Goal: Task Accomplishment & Management: Use online tool/utility

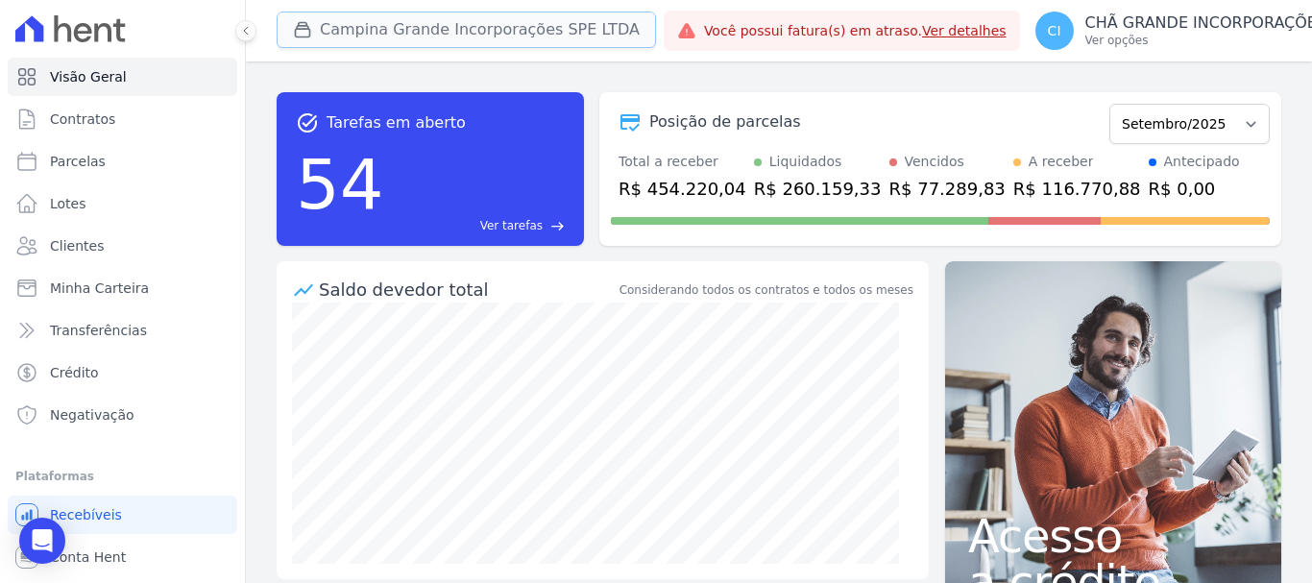
click at [404, 23] on button "Campina Grande Incorporações SPE LTDA" at bounding box center [466, 30] width 379 height 36
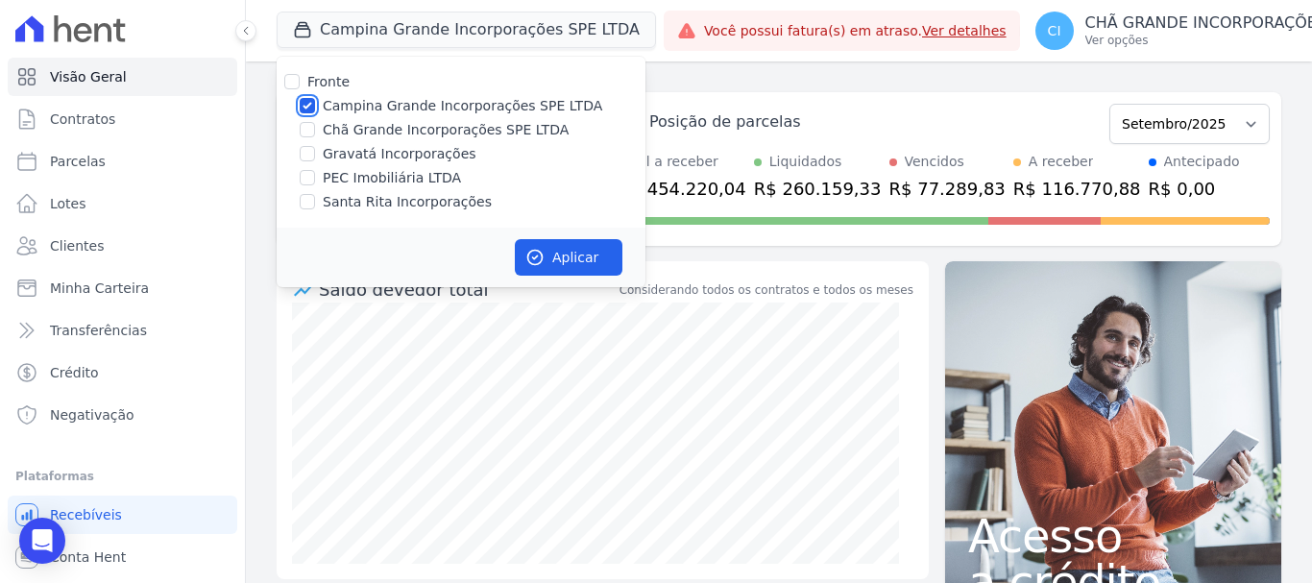
click at [306, 100] on input "Campina Grande Incorporações SPE LTDA" at bounding box center [307, 105] width 15 height 15
checkbox input "false"
click at [312, 133] on input "Chã Grande Incorporações SPE LTDA" at bounding box center [307, 129] width 15 height 15
checkbox input "true"
click at [547, 250] on button "Aplicar" at bounding box center [569, 257] width 108 height 36
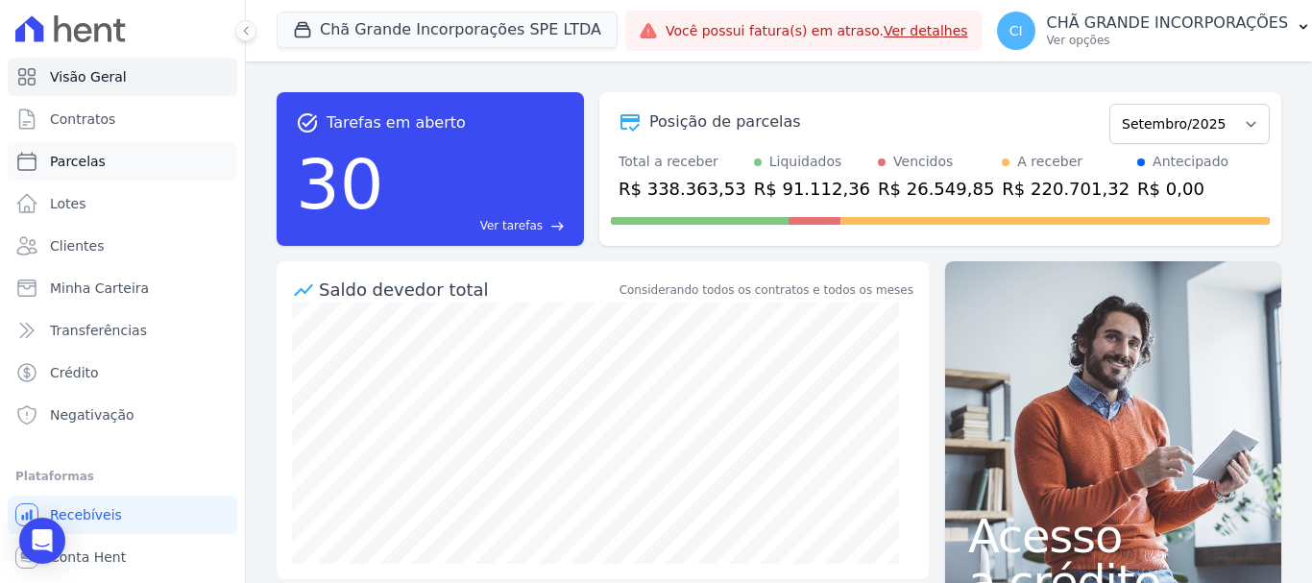
click at [88, 166] on span "Parcelas" at bounding box center [78, 161] width 56 height 19
select select
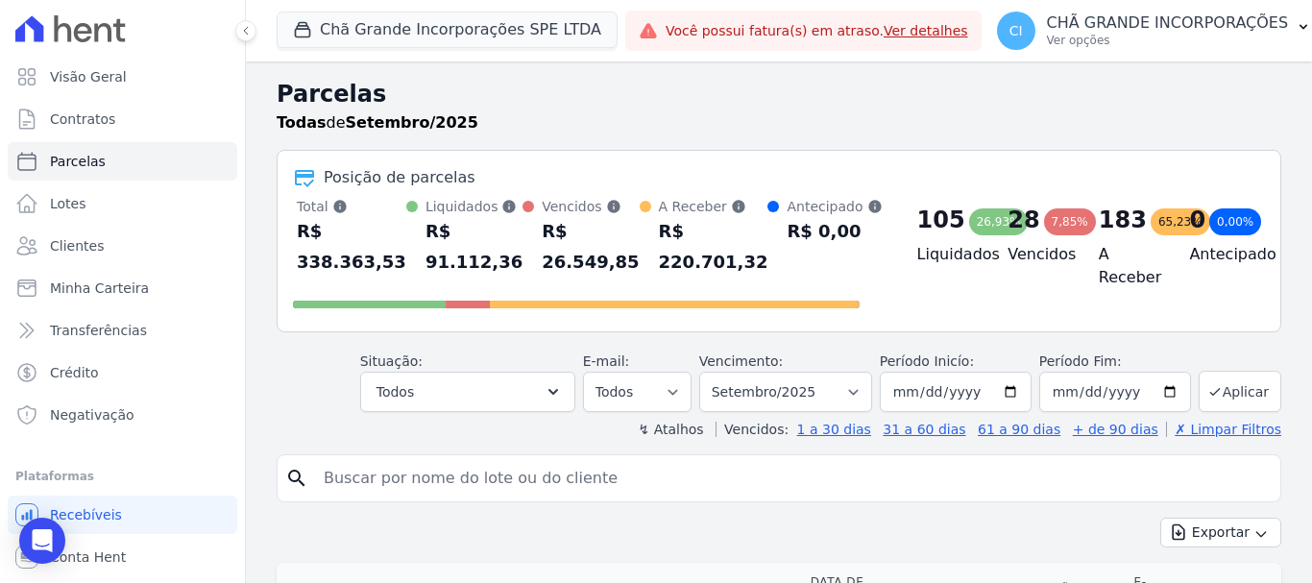
click at [399, 481] on input "search" at bounding box center [792, 478] width 960 height 38
paste input "Dennys Henrik do Nascimento"
type input "Dennys Henrik do Nascimento"
select select
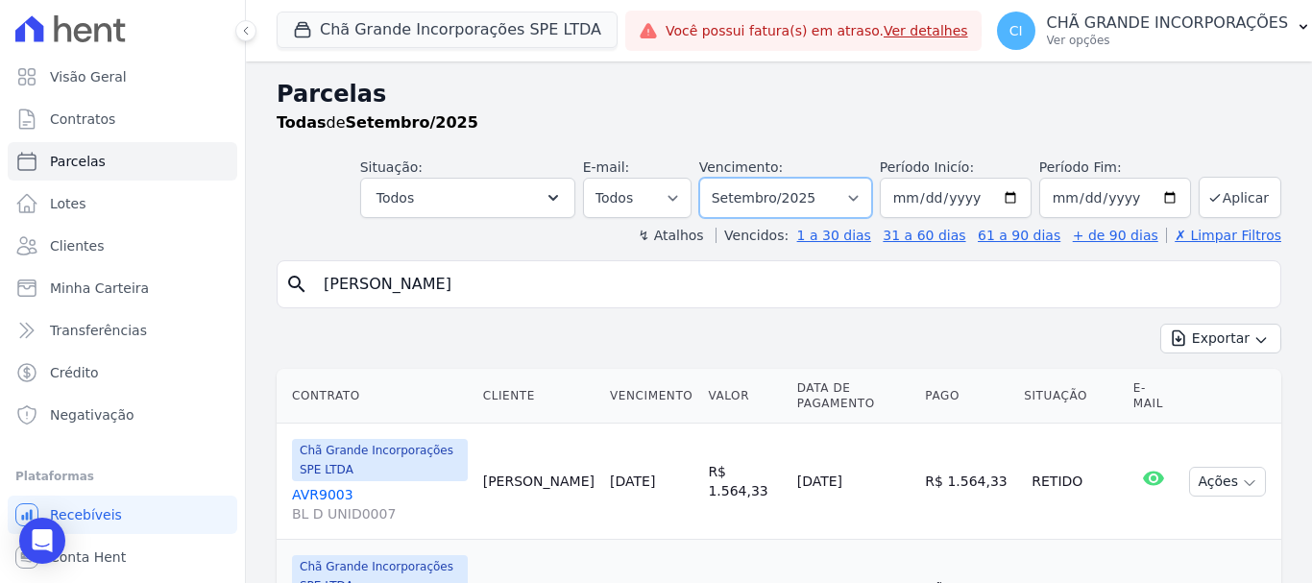
click at [859, 194] on select "Filtrar por período ──────── Todos os meses Outubro/2019 Novembro/2019 Dezembro…" at bounding box center [785, 198] width 173 height 40
select select "08/2025"
click at [712, 178] on select "Filtrar por período ──────── Todos os meses Outubro/2019 Novembro/2019 Dezembro…" at bounding box center [785, 198] width 173 height 40
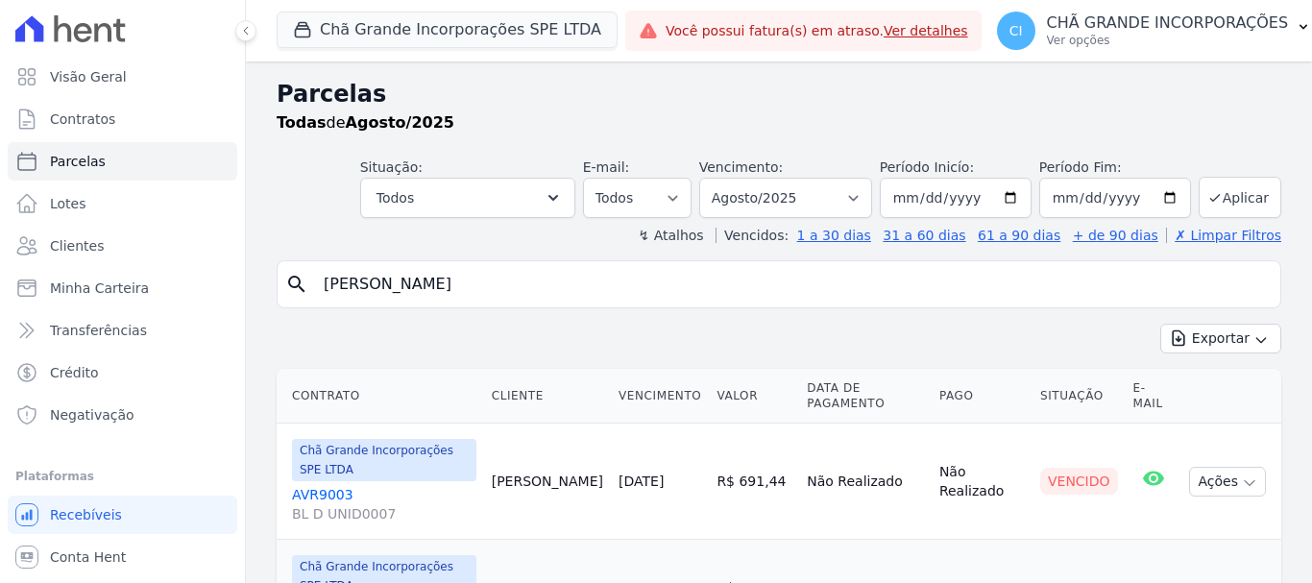
select select
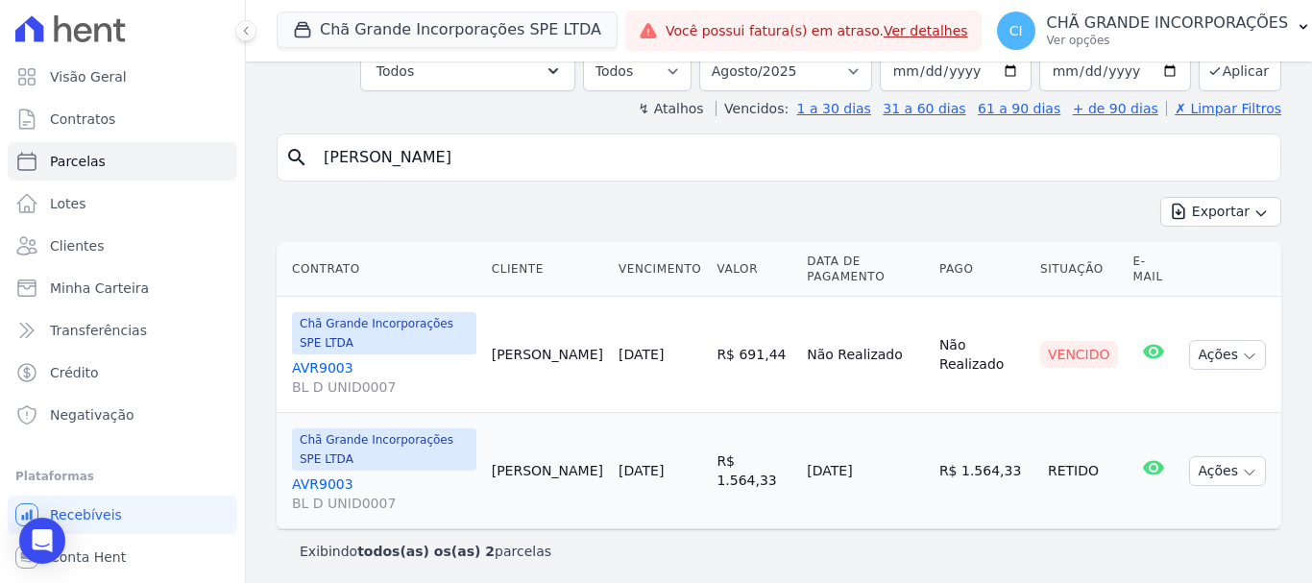
scroll to position [132, 0]
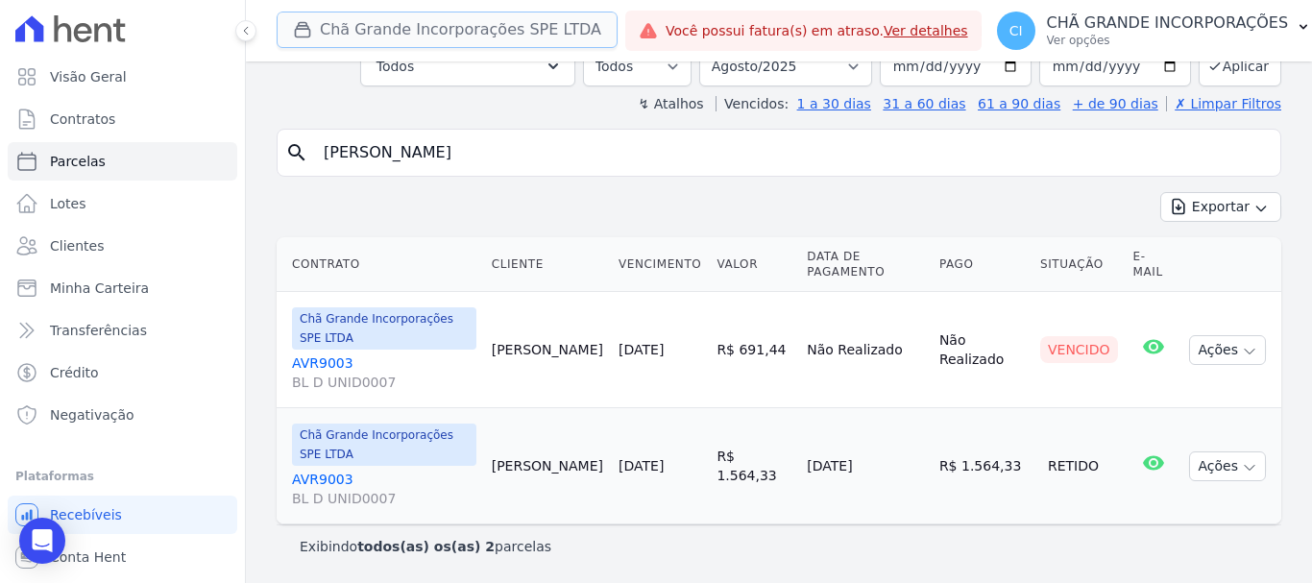
click at [406, 28] on button "Chã Grande Incorporações SPE LTDA" at bounding box center [447, 30] width 341 height 36
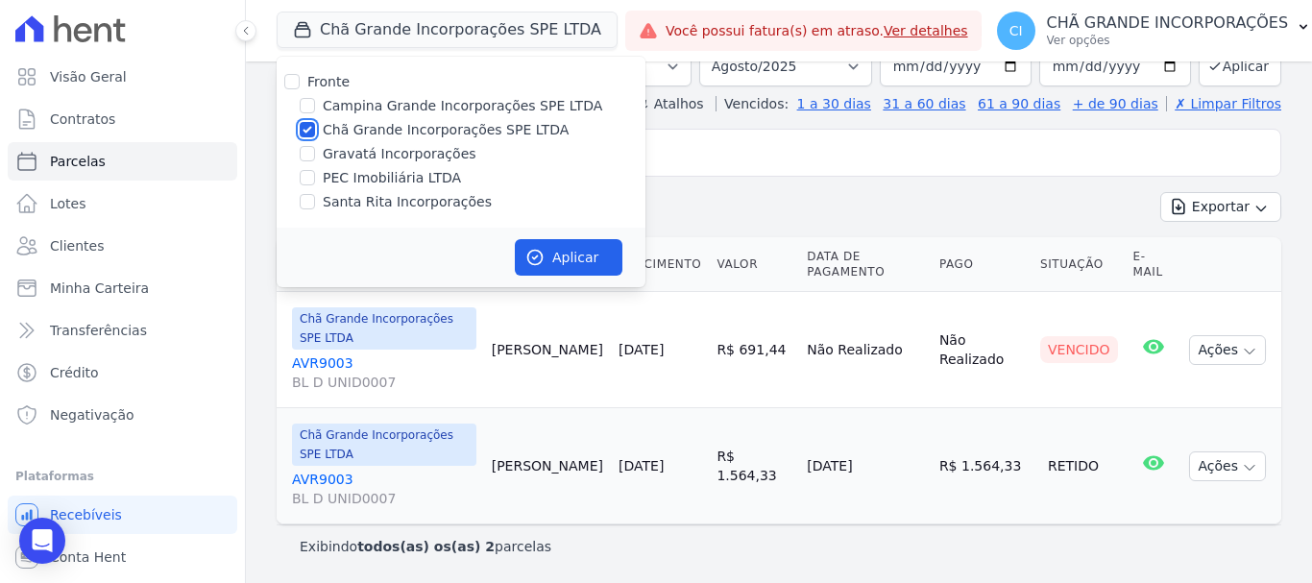
click at [304, 133] on input "Chã Grande Incorporações SPE LTDA" at bounding box center [307, 129] width 15 height 15
checkbox input "false"
click at [305, 107] on input "Campina Grande Incorporações SPE LTDA" at bounding box center [307, 105] width 15 height 15
checkbox input "true"
click at [567, 252] on button "Aplicar" at bounding box center [569, 257] width 108 height 36
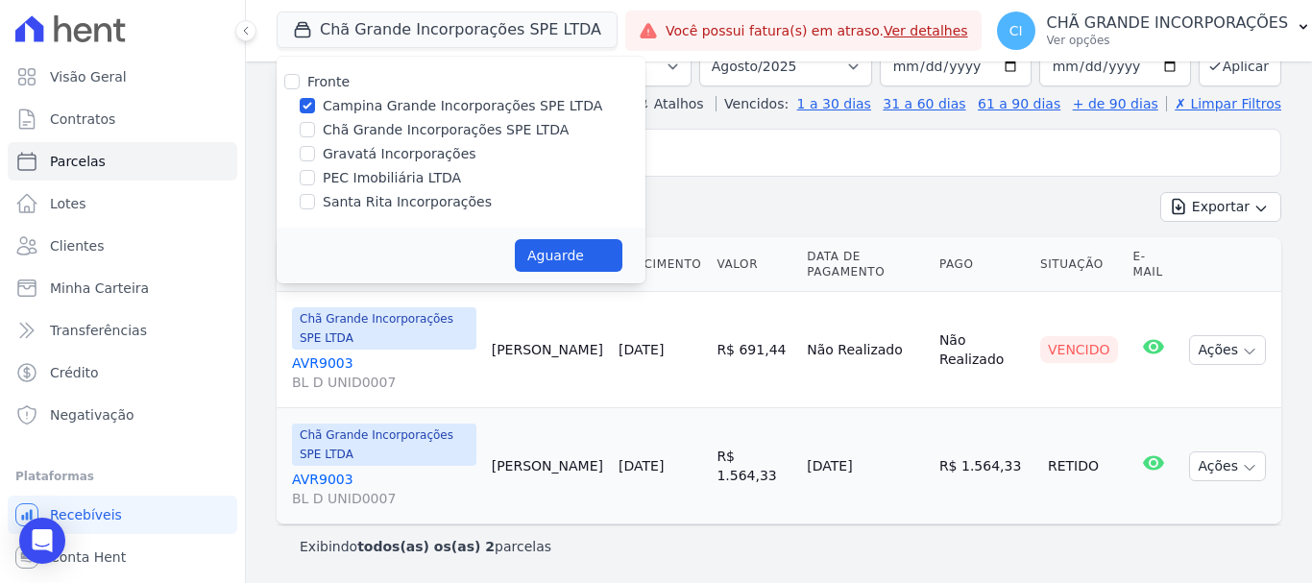
select select
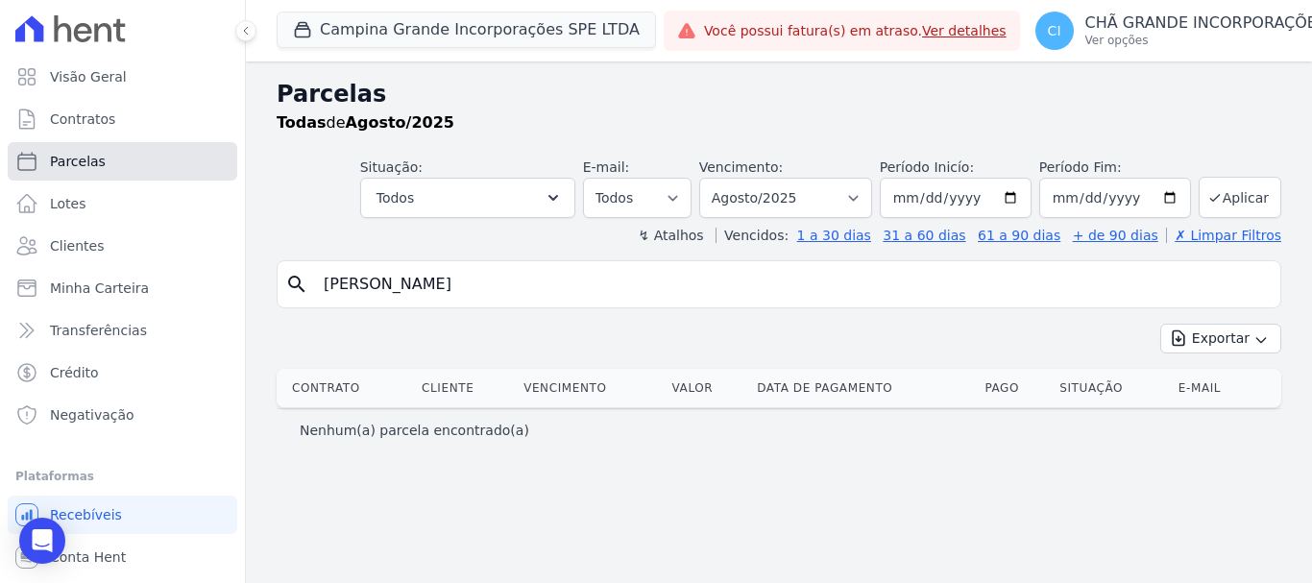
click at [116, 167] on link "Parcelas" at bounding box center [123, 161] width 230 height 38
select select
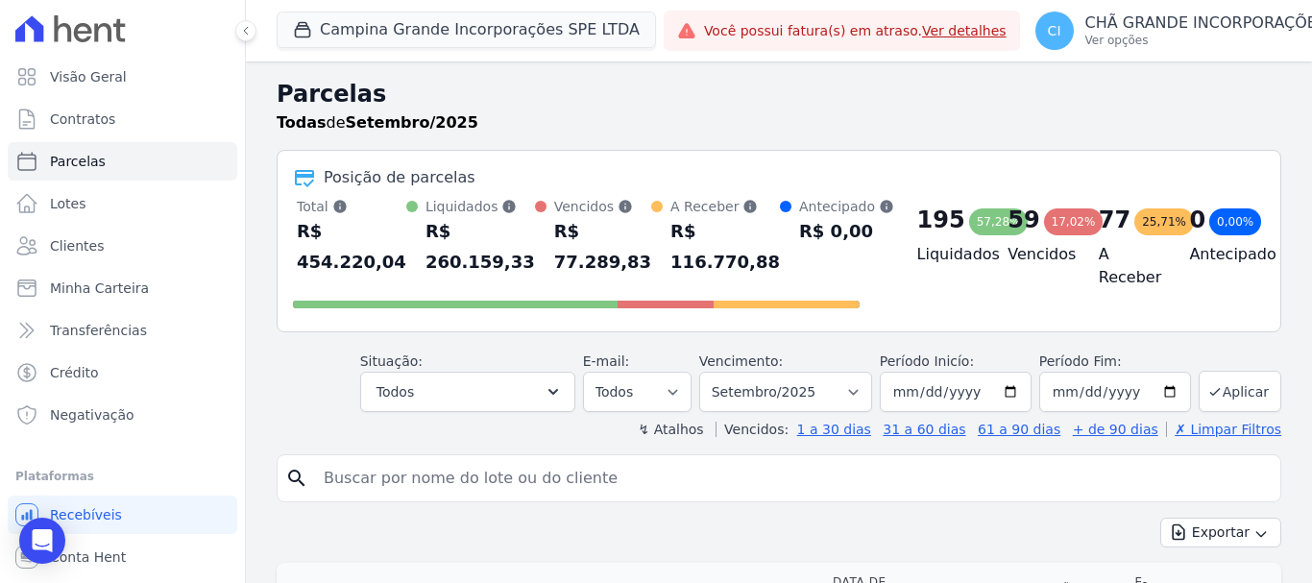
drag, startPoint x: 464, startPoint y: 482, endPoint x: 483, endPoint y: 474, distance: 20.7
click at [464, 485] on input "search" at bounding box center [792, 478] width 960 height 38
paste input "Edvanda De Andrade Freire"
type input "[PERSON_NAME]"
select select
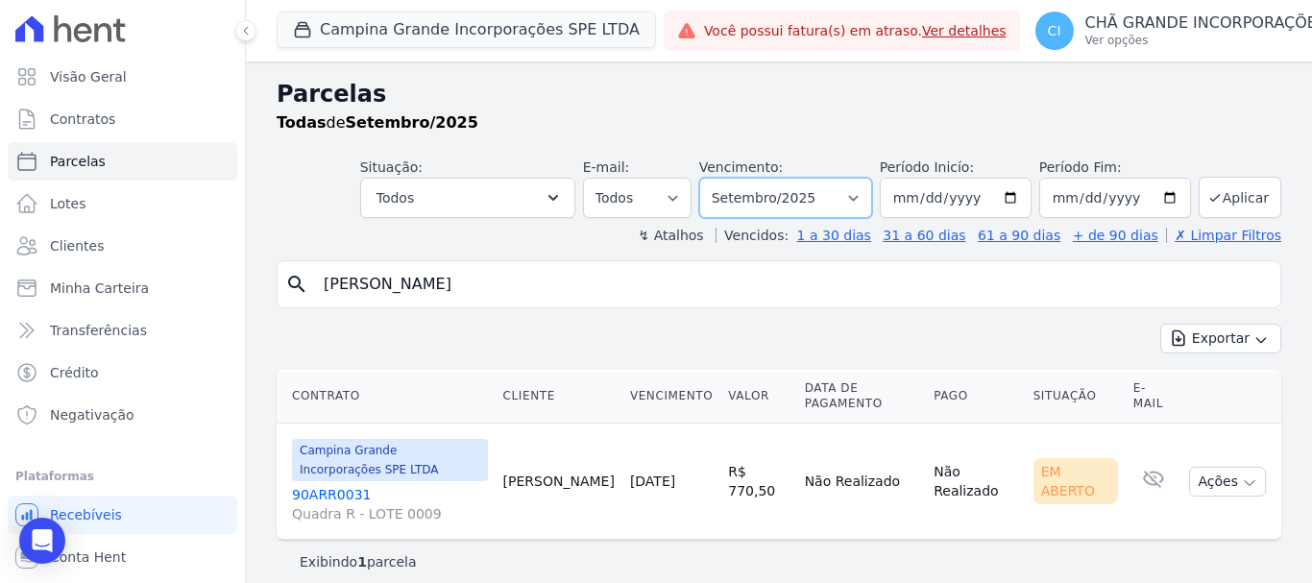
click at [860, 201] on select "Filtrar por período ──────── Todos os meses Janeiro/2023 Fevereiro/2023 Março/2…" at bounding box center [785, 198] width 173 height 40
select select "12/2025"
click at [712, 178] on select "Filtrar por período ──────── Todos os meses Janeiro/2023 Fevereiro/2023 Março/2…" at bounding box center [785, 198] width 173 height 40
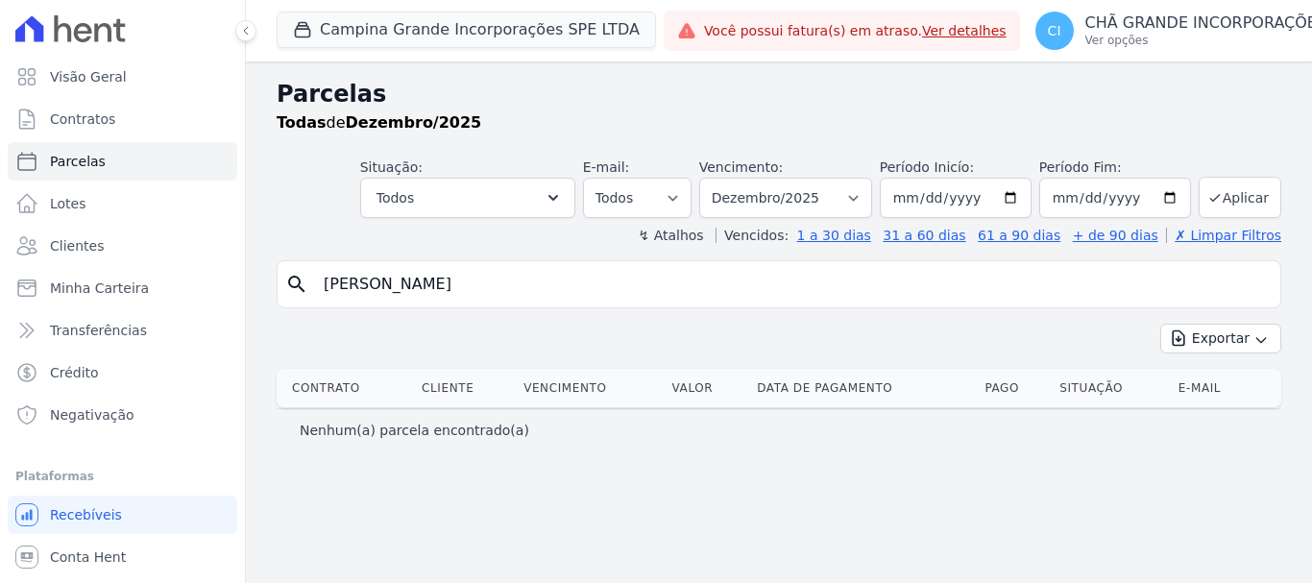
select select
click at [871, 197] on select "Filtrar por período ──────── Todos os meses Janeiro/2023 Fevereiro/2023 Março/2…" at bounding box center [785, 198] width 173 height 40
select select "01/2025"
click at [726, 178] on select "Filtrar por período ──────── Todos os meses Janeiro/2023 Fevereiro/2023 Março/2…" at bounding box center [785, 198] width 173 height 40
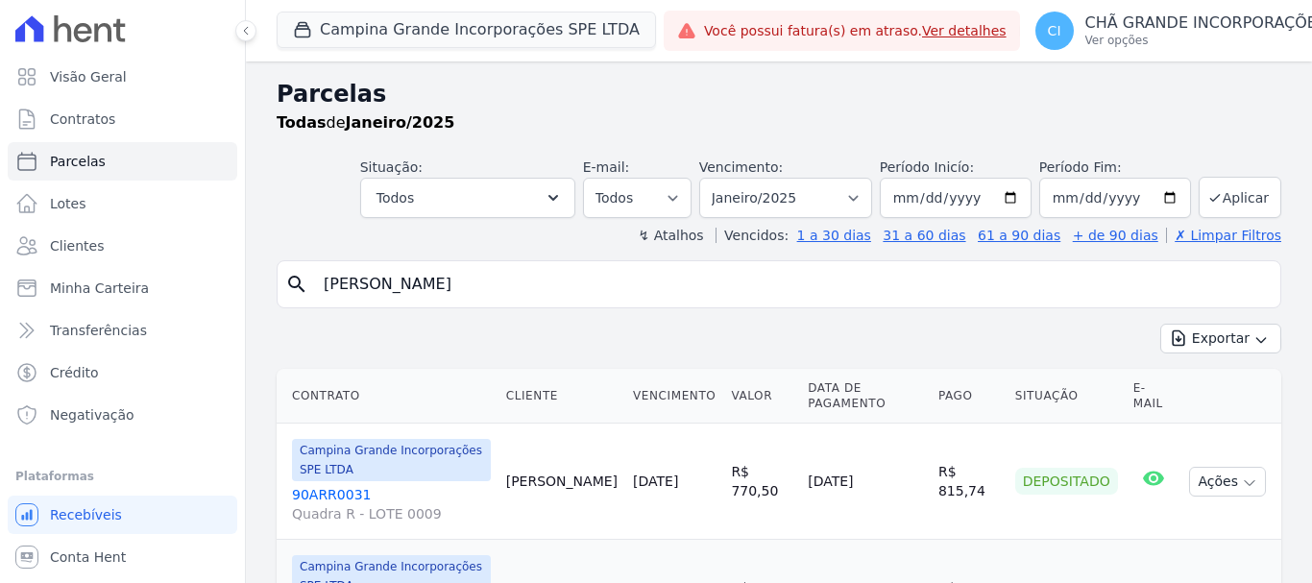
select select
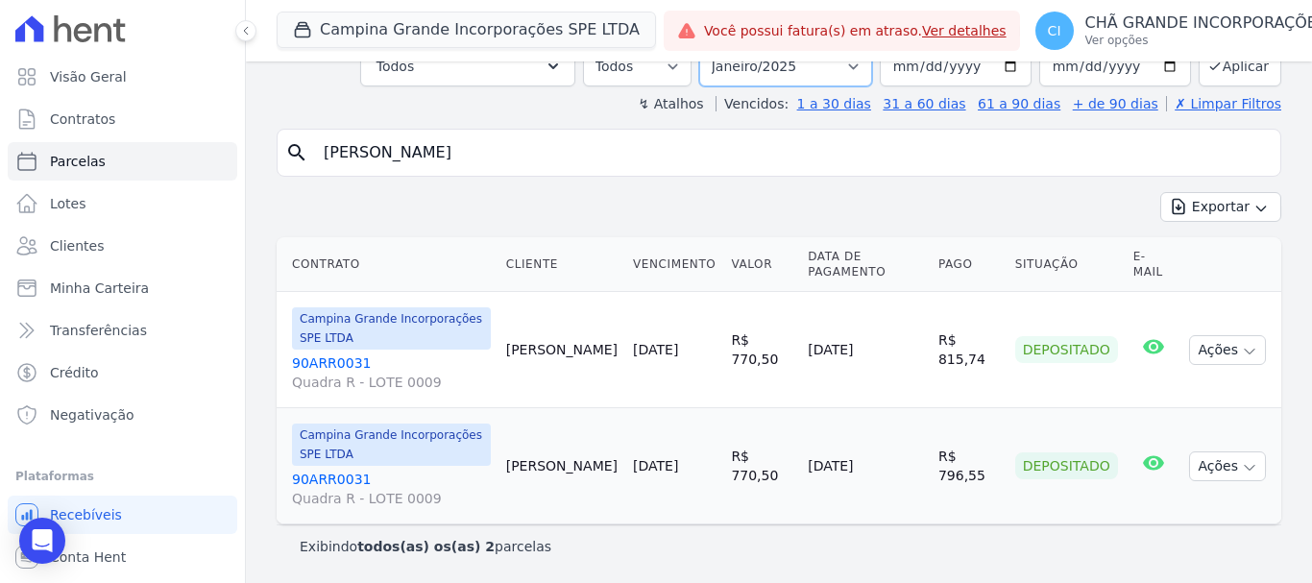
scroll to position [116, 0]
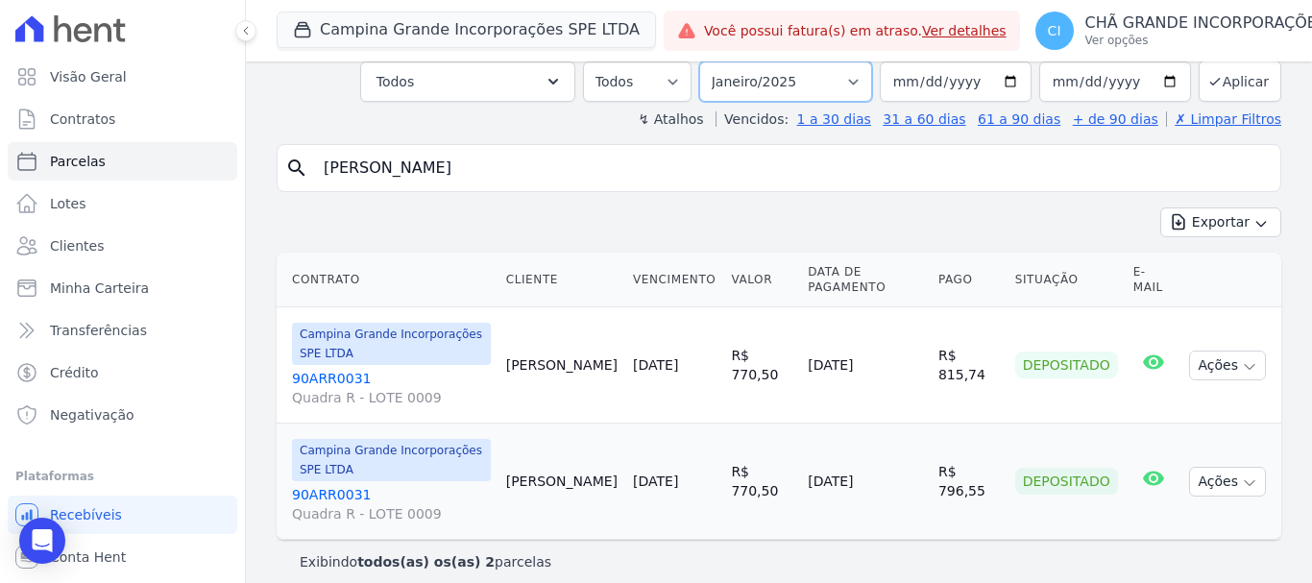
click at [859, 64] on select "Filtrar por período ──────── Todos os meses Janeiro/2023 Fevereiro/2023 Março/2…" at bounding box center [785, 81] width 173 height 40
select select "02/2025"
click at [712, 61] on select "Filtrar por período ──────── Todos os meses Janeiro/2023 Fevereiro/2023 Março/2…" at bounding box center [785, 81] width 173 height 40
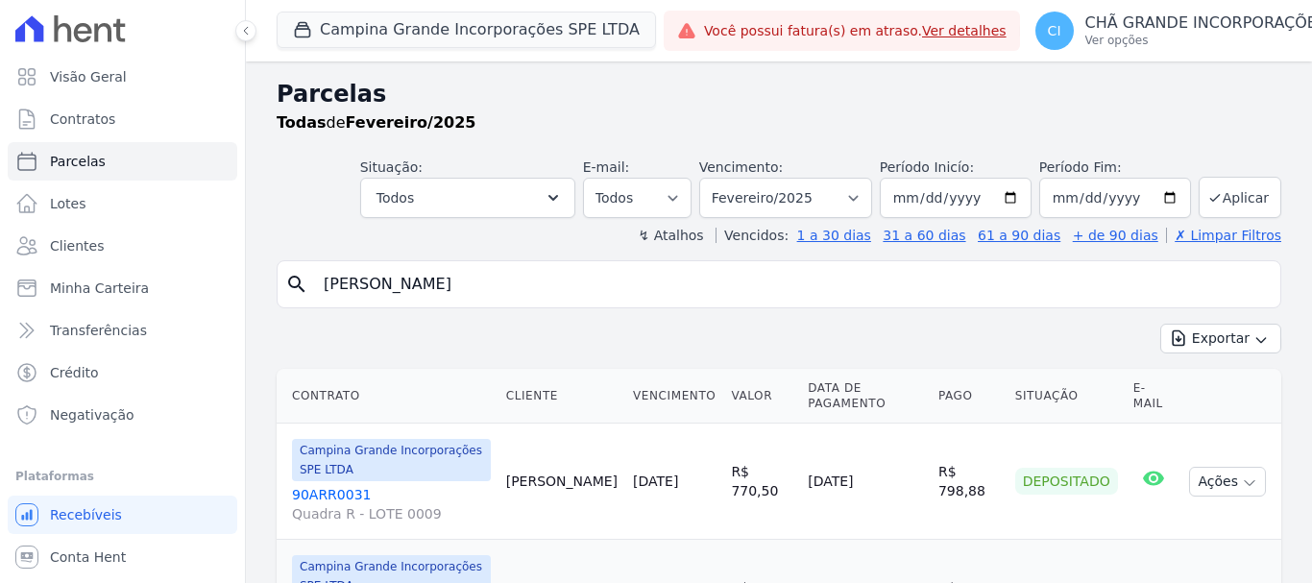
select select
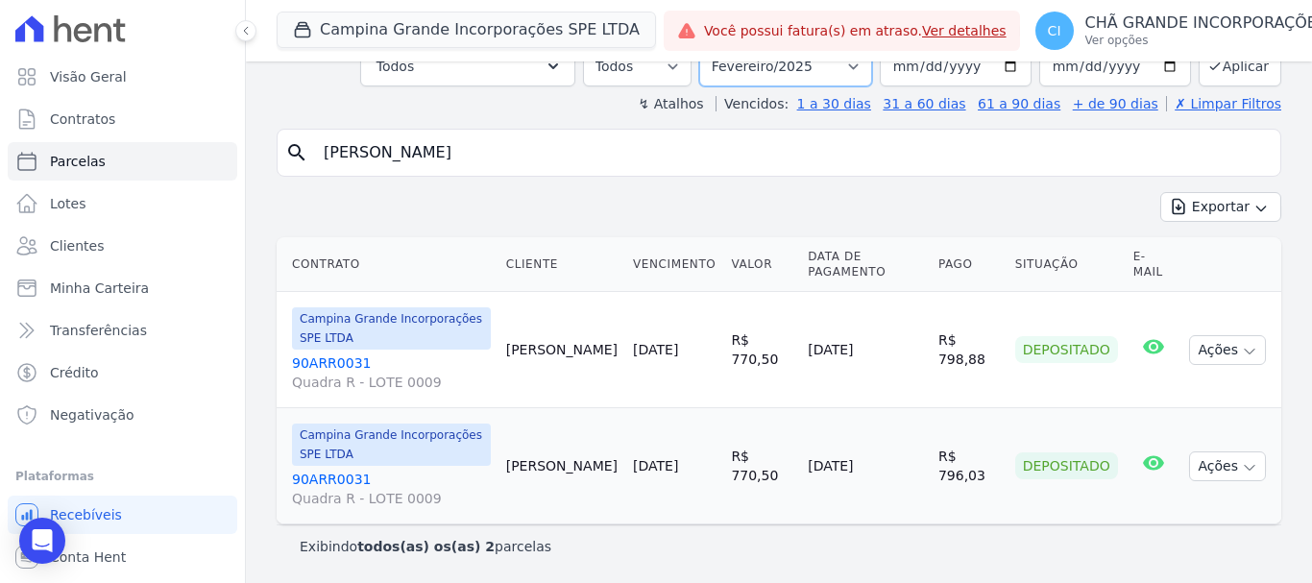
scroll to position [116, 0]
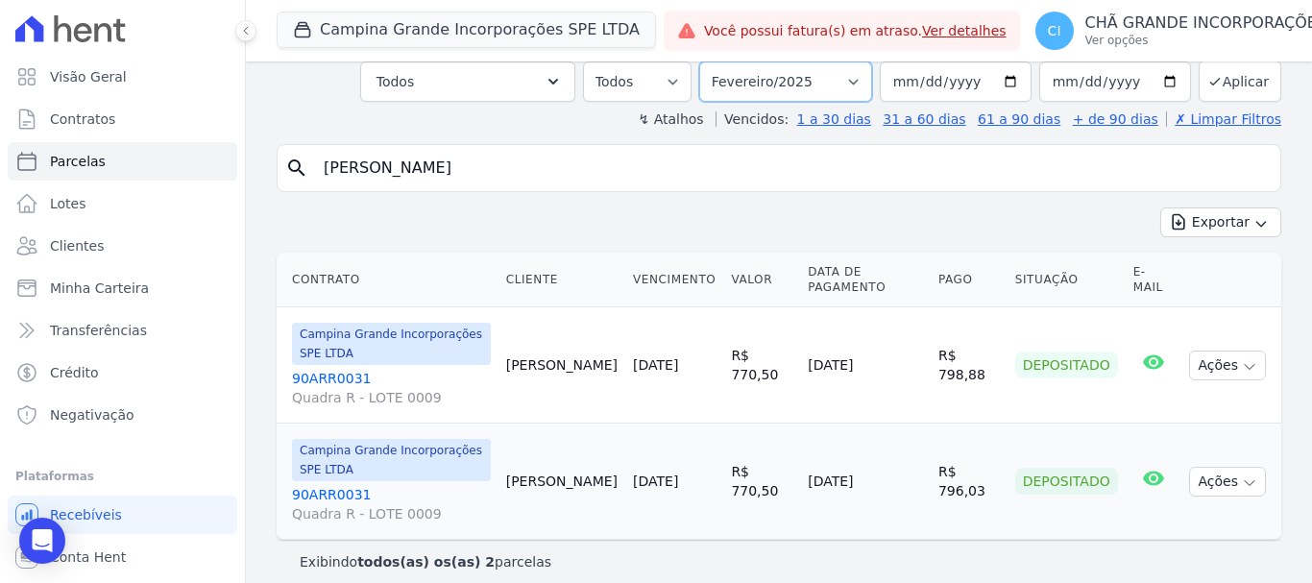
click at [862, 65] on select "Filtrar por período ──────── Todos os meses Janeiro/2023 Fevereiro/2023 Março/2…" at bounding box center [785, 81] width 173 height 40
select select "03/2025"
click at [712, 61] on select "Filtrar por período ──────── Todos os meses Janeiro/2023 Fevereiro/2023 Março/2…" at bounding box center [785, 81] width 173 height 40
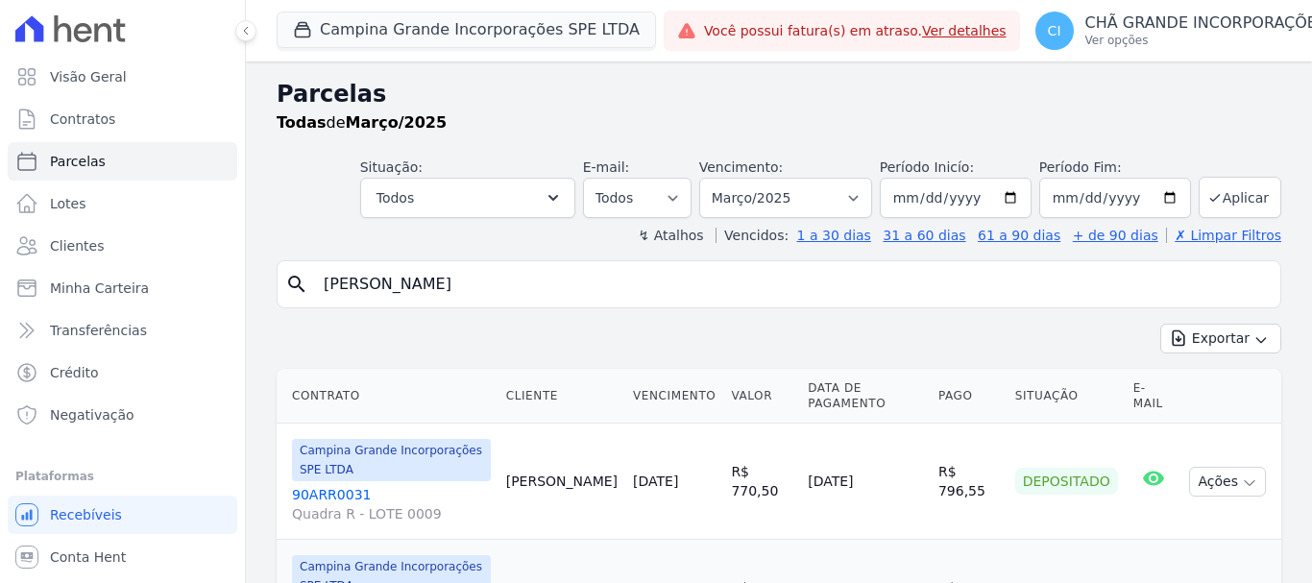
select select
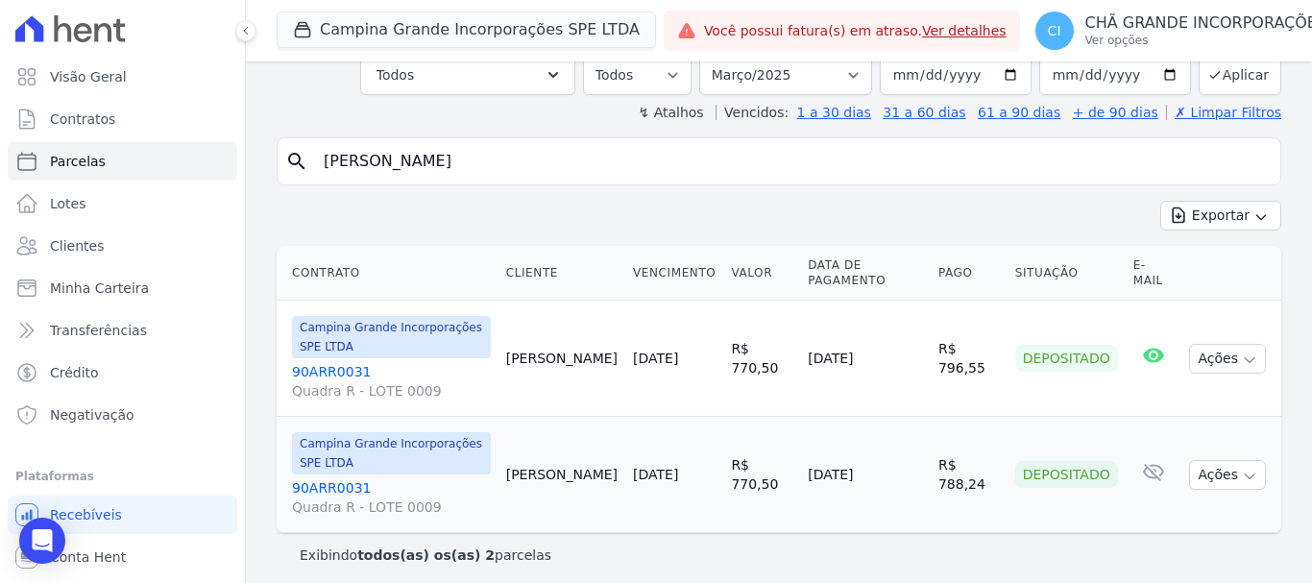
scroll to position [132, 0]
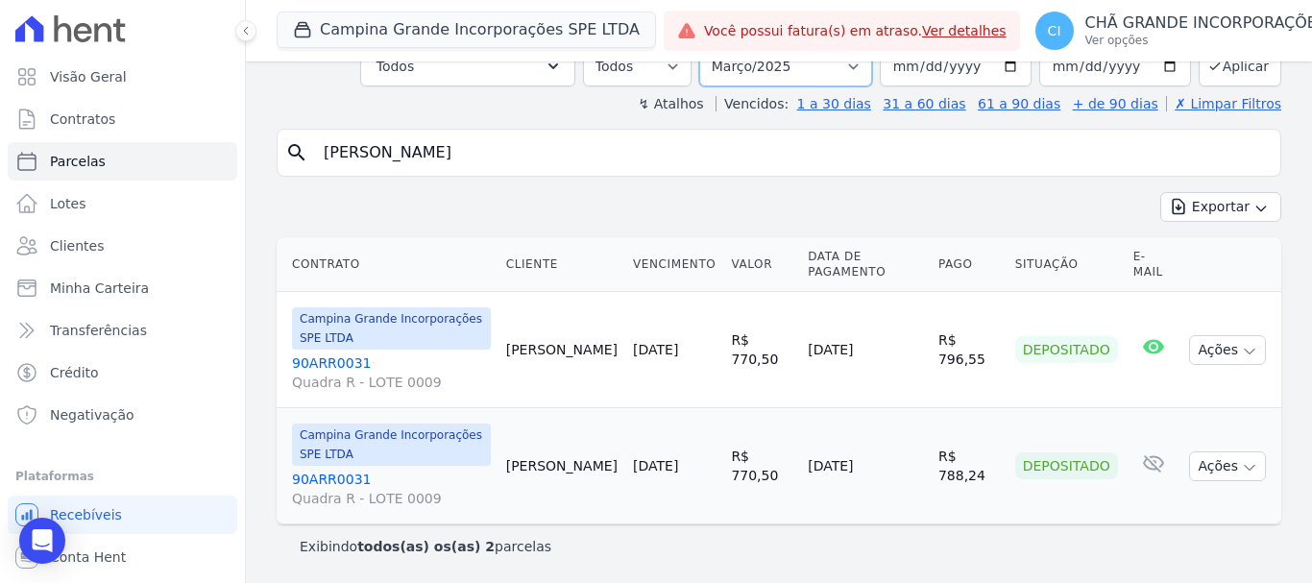
click at [859, 62] on select "Filtrar por período ──────── Todos os meses Janeiro/2023 Fevereiro/2023 Março/2…" at bounding box center [785, 66] width 173 height 40
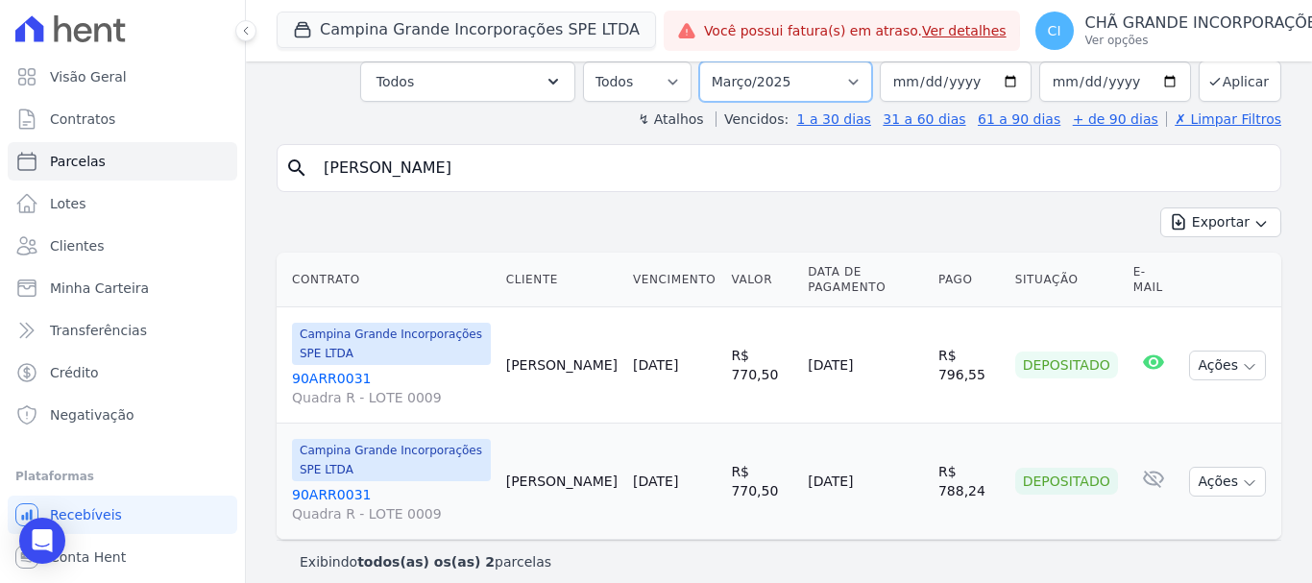
select select "04/2025"
click at [712, 61] on select "Filtrar por período ──────── Todos os meses Janeiro/2023 Fevereiro/2023 Março/2…" at bounding box center [785, 81] width 173 height 40
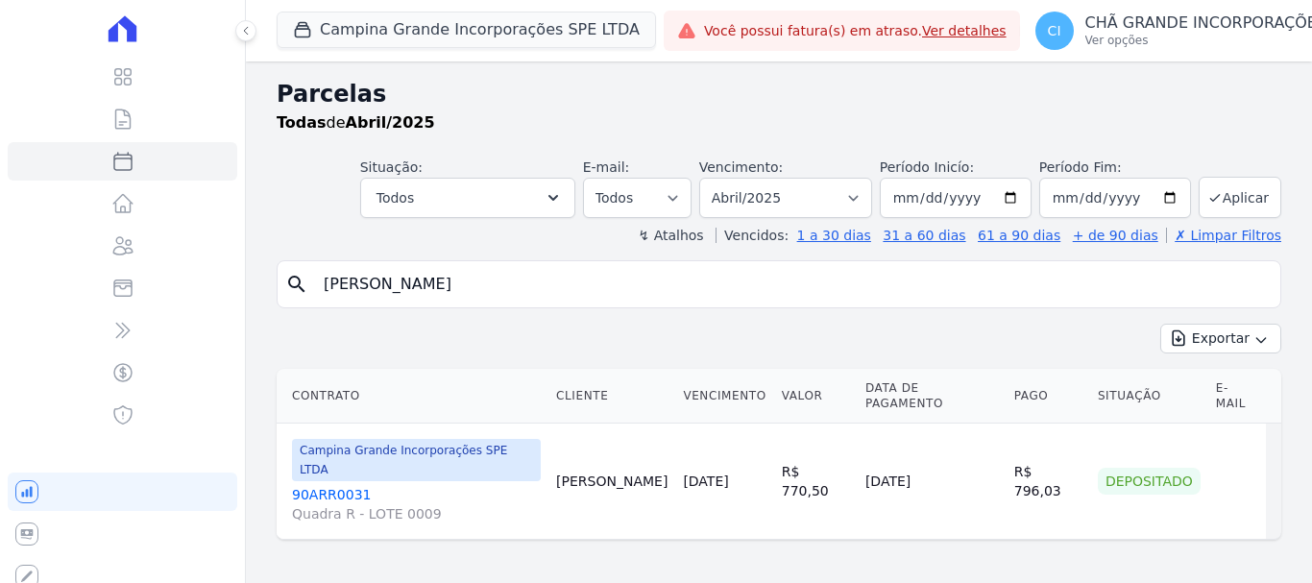
select select
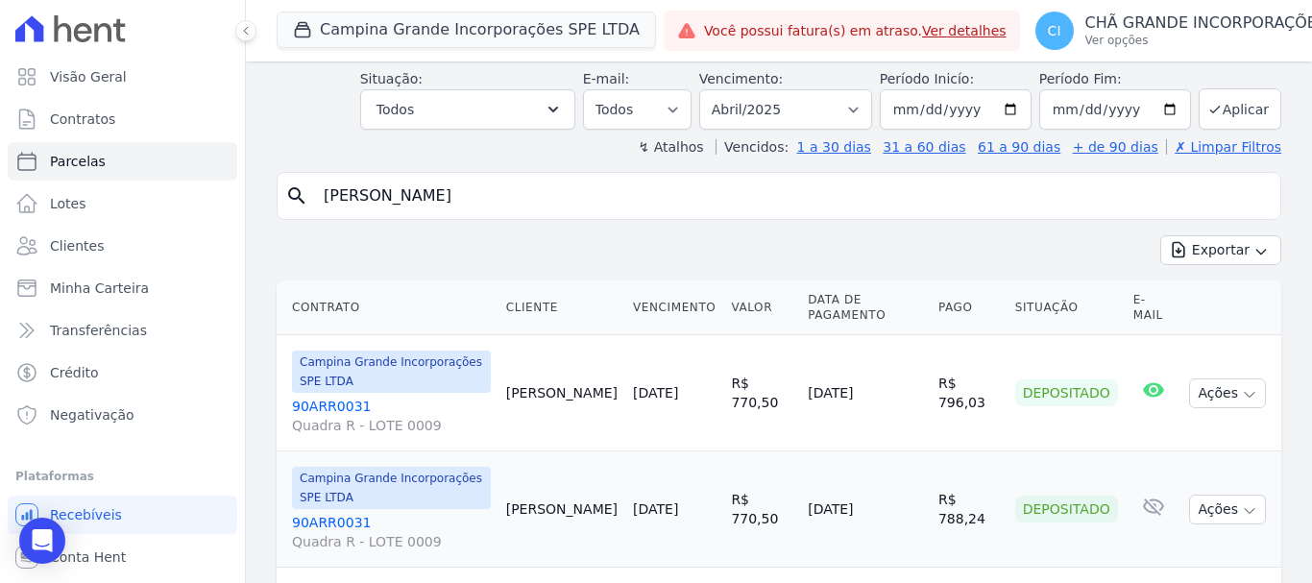
scroll to position [56, 0]
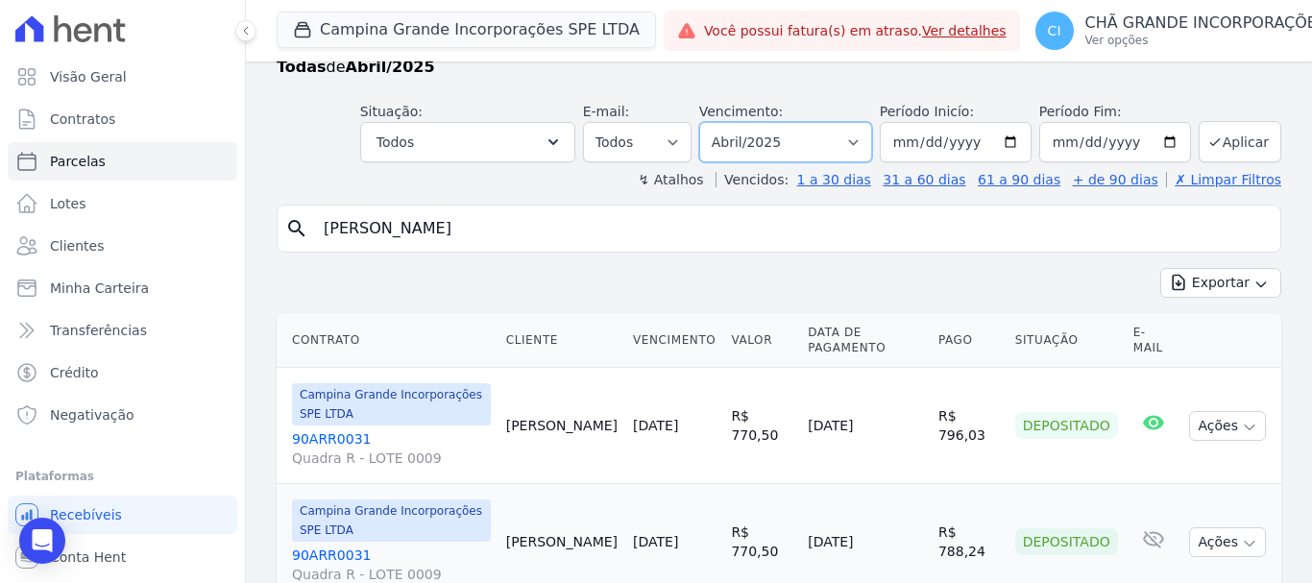
click at [858, 143] on select "Filtrar por período ──────── Todos os meses Janeiro/2023 Fevereiro/2023 Março/2…" at bounding box center [785, 142] width 173 height 40
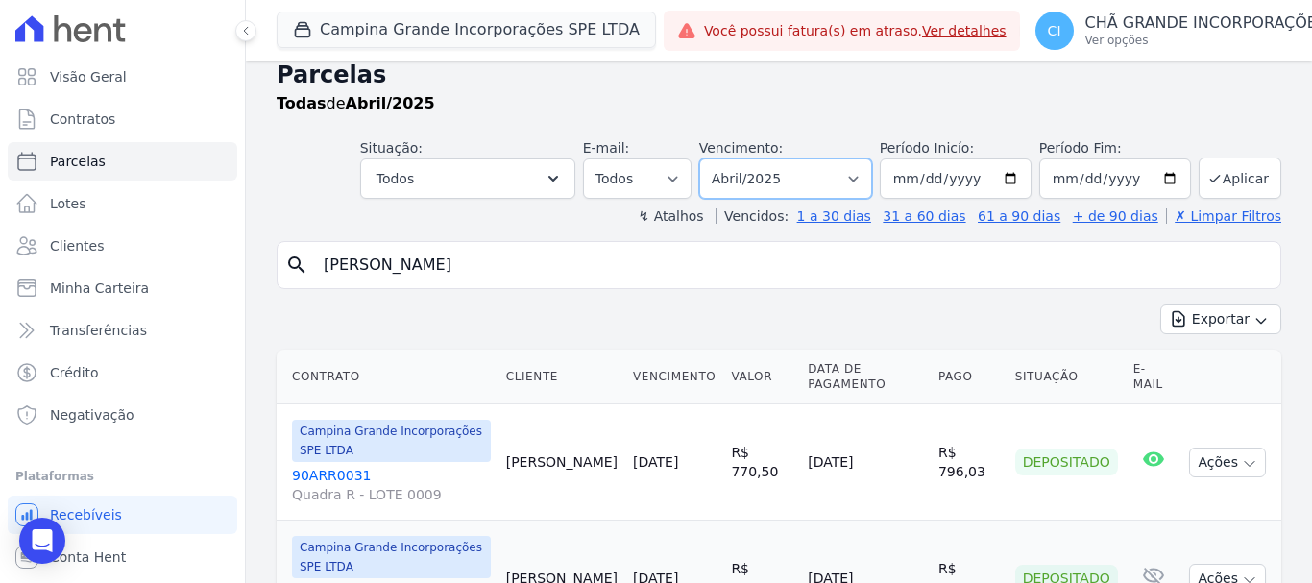
scroll to position [0, 0]
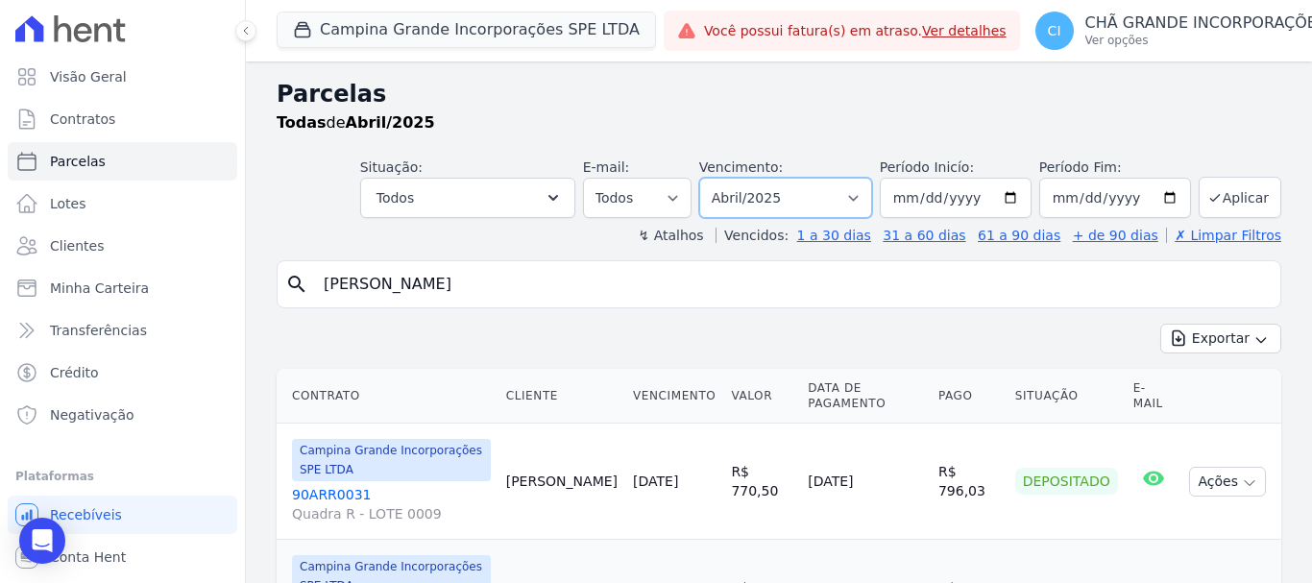
click at [858, 196] on select "Filtrar por período ──────── Todos os meses Janeiro/2023 Fevereiro/2023 Março/2…" at bounding box center [785, 198] width 173 height 40
click at [712, 178] on select "Filtrar por período ──────── Todos os meses Janeiro/2023 Fevereiro/2023 Março/2…" at bounding box center [785, 198] width 173 height 40
click at [858, 198] on select "Filtrar por período ──────── Todos os meses Janeiro/2023 Fevereiro/2023 Março/2…" at bounding box center [785, 198] width 173 height 40
select select "05/2025"
click at [712, 178] on select "Filtrar por período ──────── Todos os meses Janeiro/2023 Fevereiro/2023 Março/2…" at bounding box center [785, 198] width 173 height 40
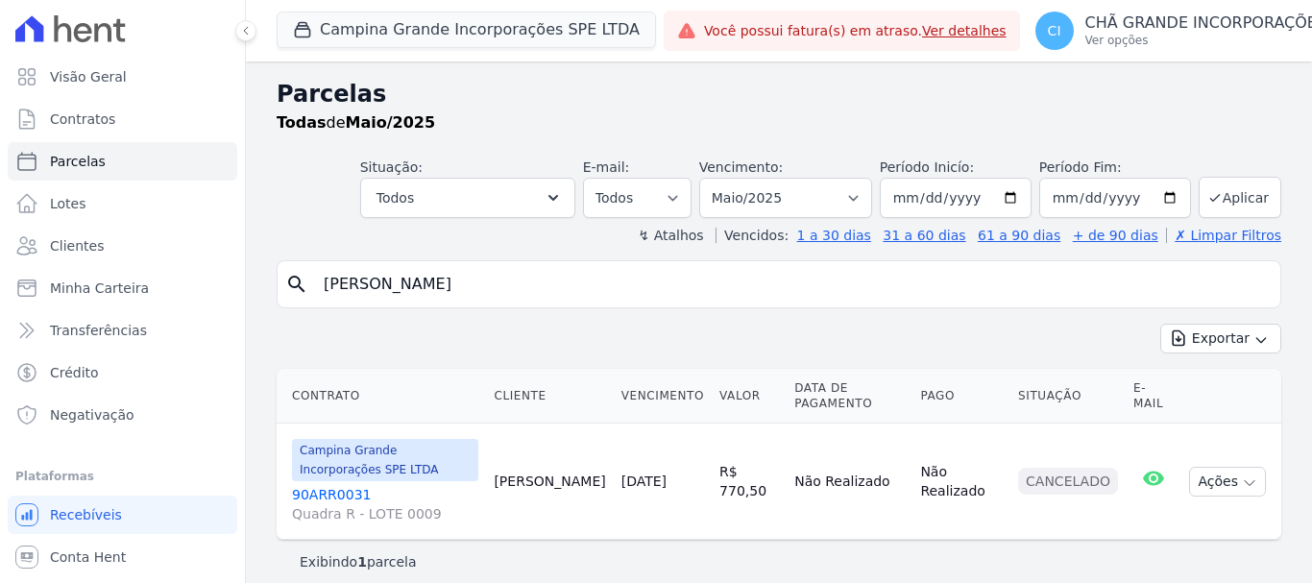
select select
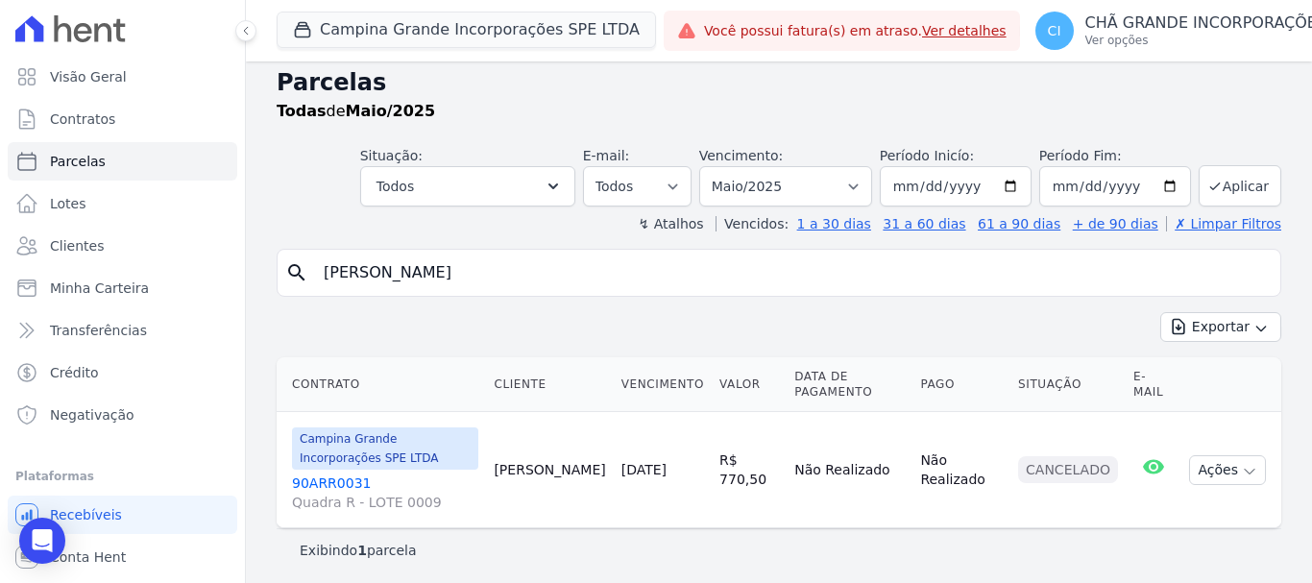
scroll to position [15, 0]
